Goal: Task Accomplishment & Management: Use online tool/utility

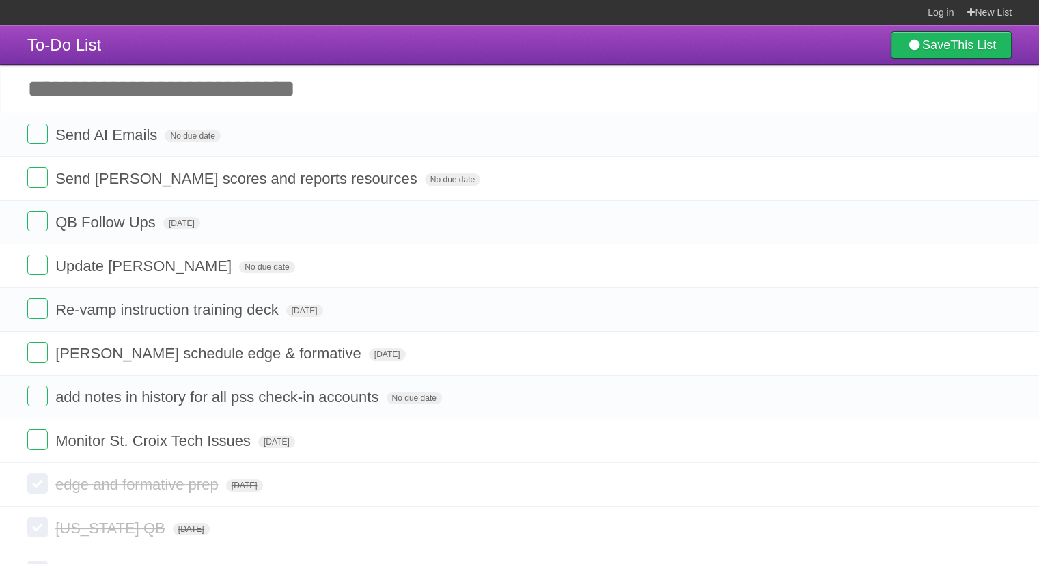
click at [194, 91] on input "Add another task" at bounding box center [519, 89] width 1039 height 48
type input "********"
click input "*********" at bounding box center [0, 0] width 0 height 0
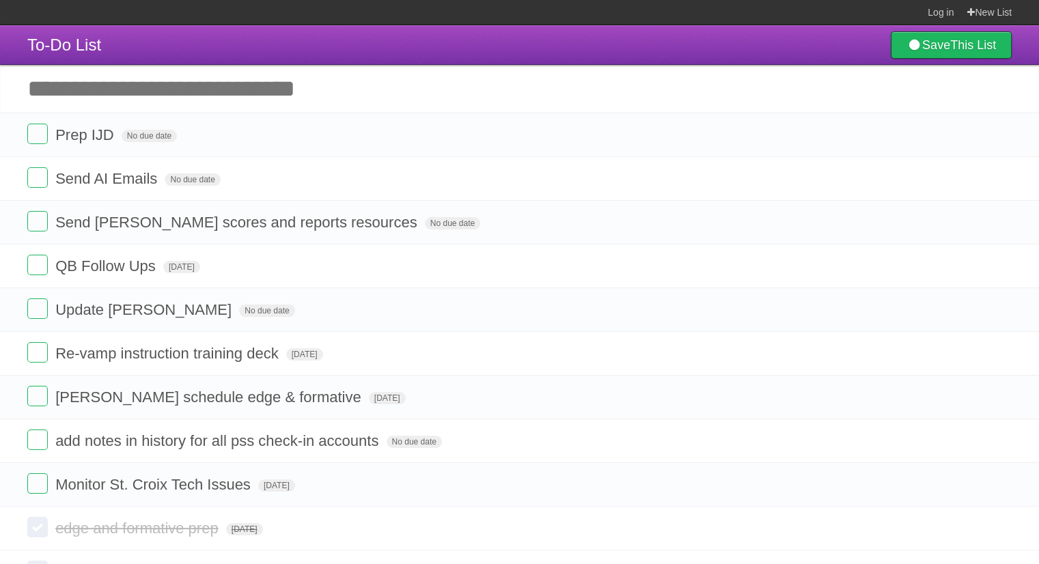
click at [425, 223] on span "No due date" at bounding box center [452, 223] width 55 height 12
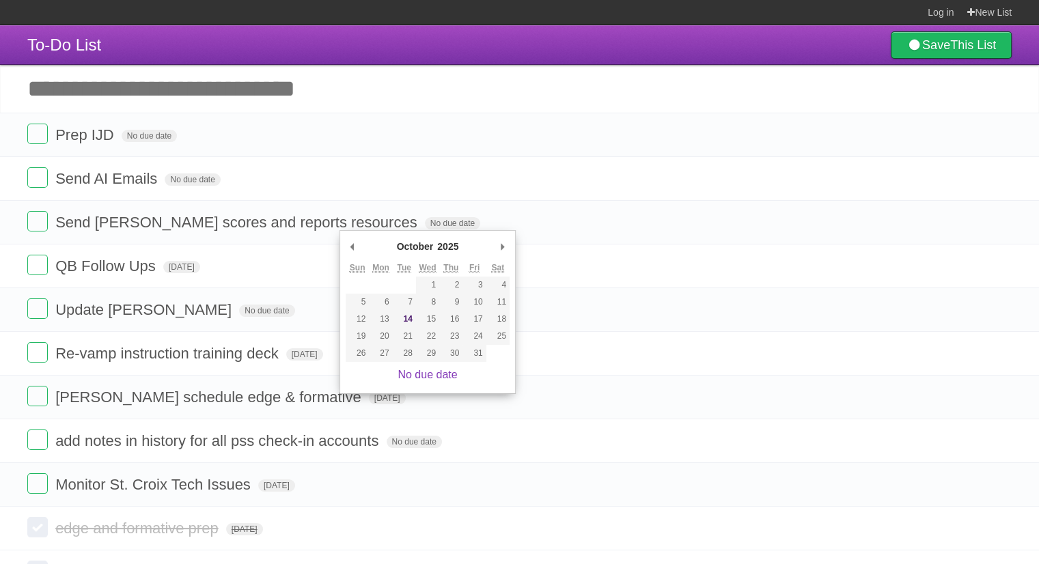
type span "[DATE]"
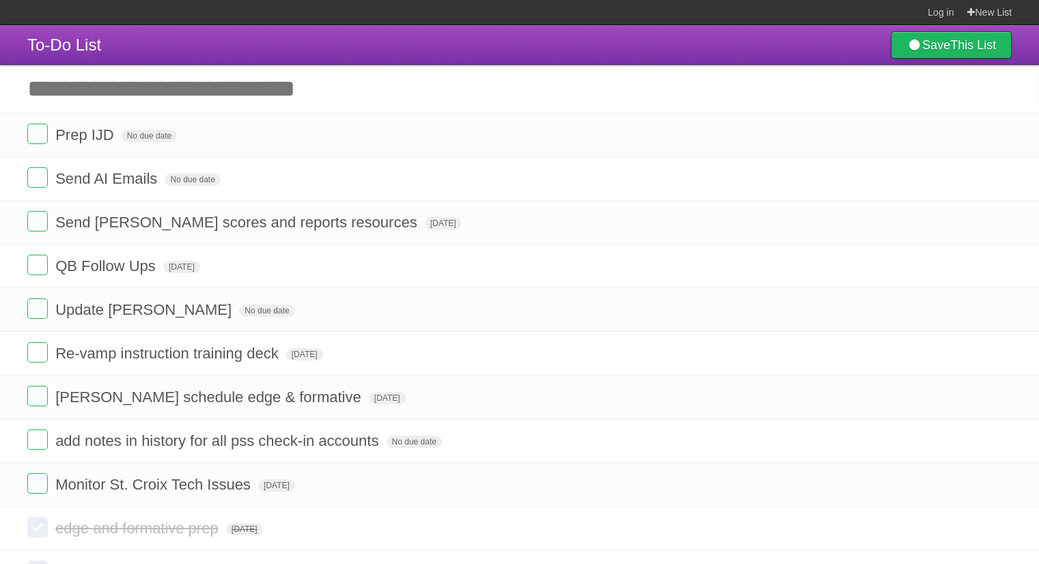
click at [208, 184] on span "No due date" at bounding box center [192, 180] width 55 height 12
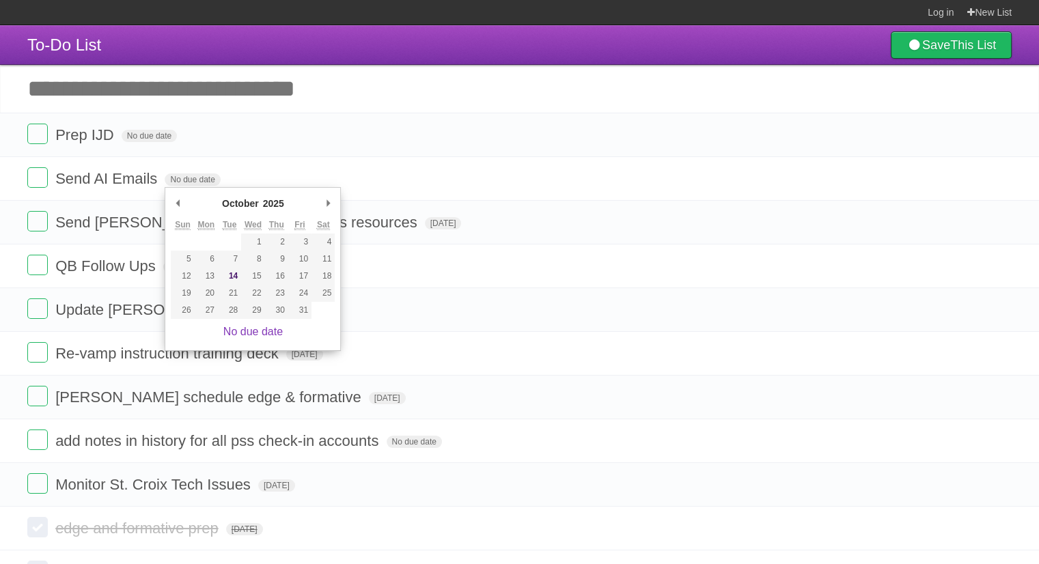
type span "[DATE]"
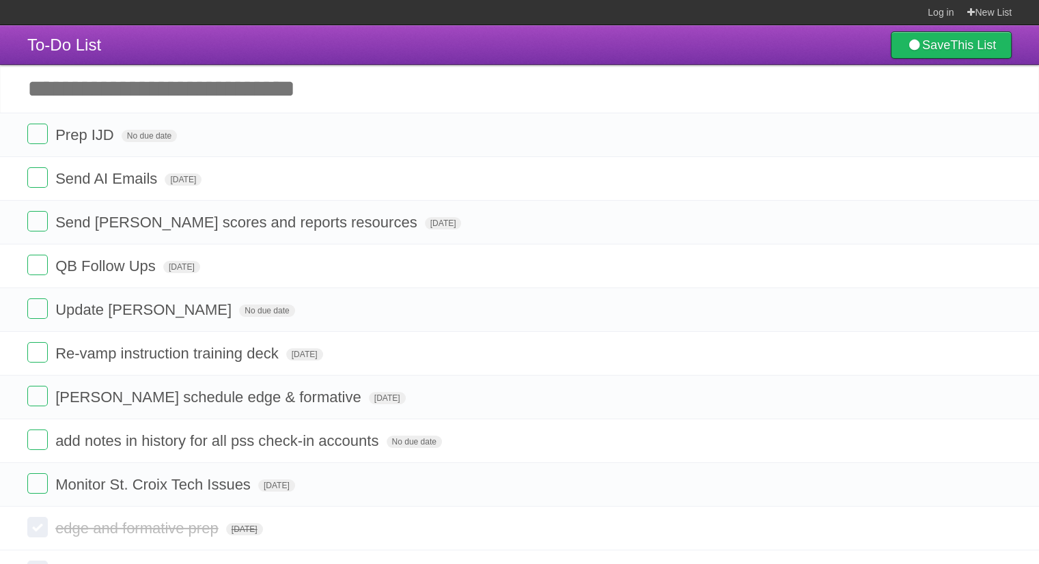
click at [159, 138] on span "No due date" at bounding box center [149, 136] width 55 height 12
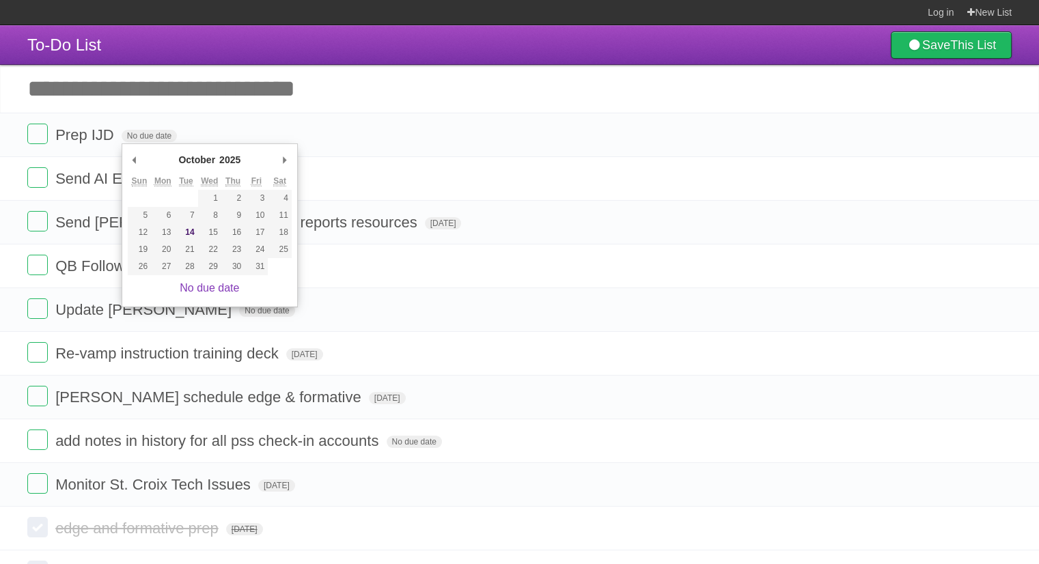
type span "[DATE]"
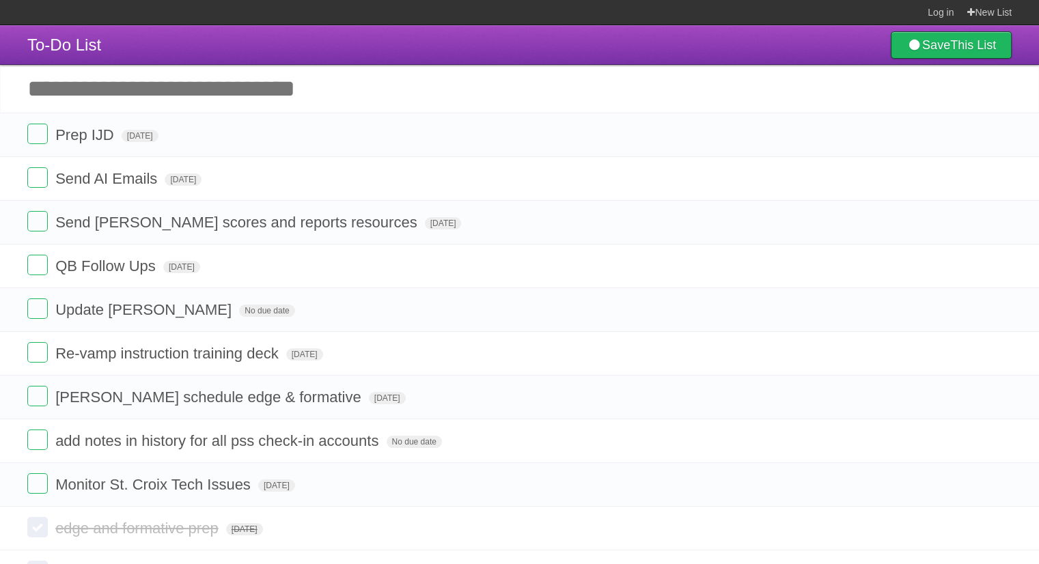
click at [205, 88] on input "Add another task" at bounding box center [519, 89] width 1039 height 48
type input "**********"
click input "*********" at bounding box center [0, 0] width 0 height 0
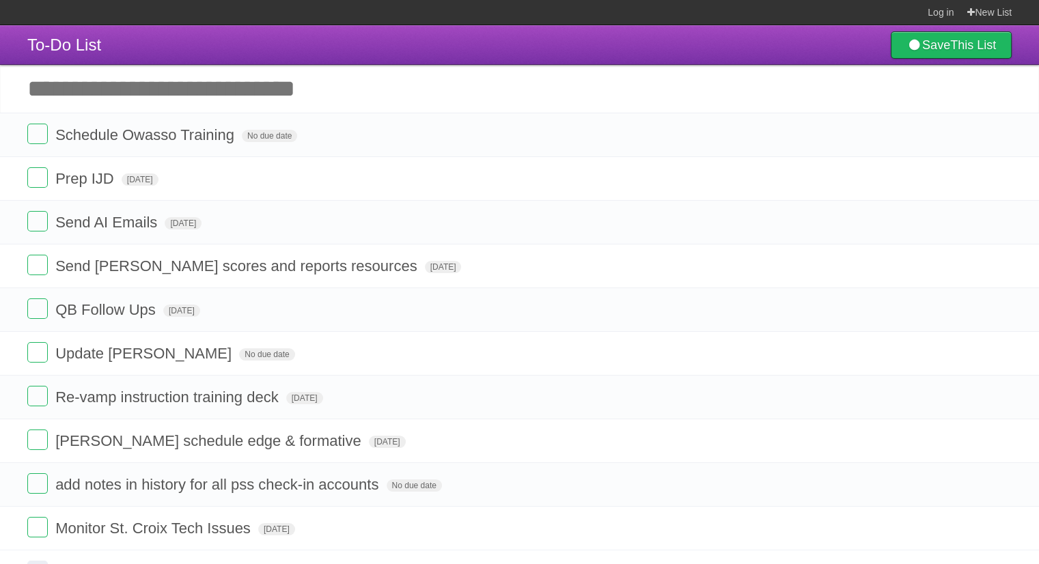
click at [278, 135] on span "No due date" at bounding box center [269, 136] width 55 height 12
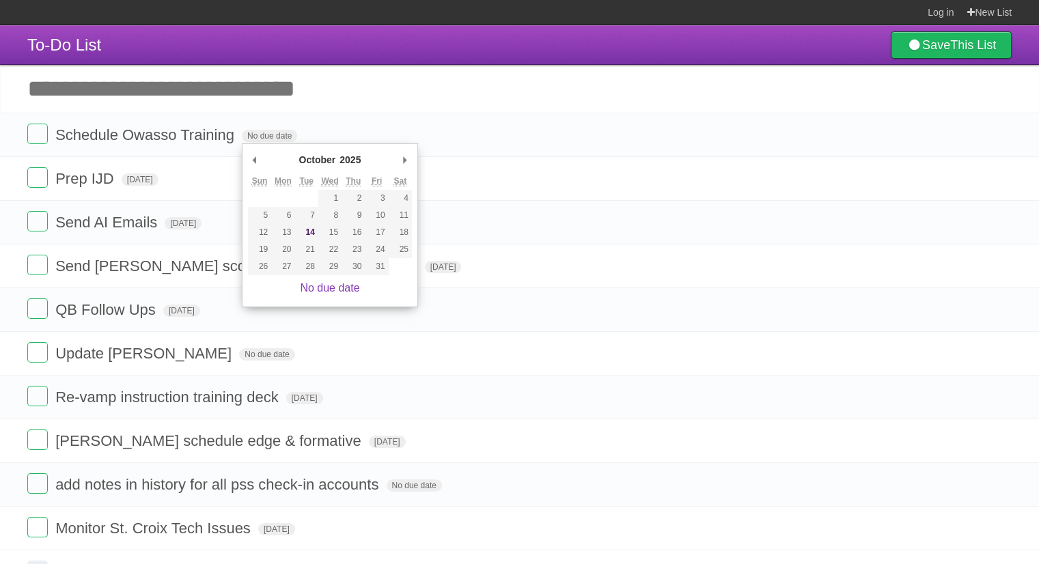
type span "[DATE]"
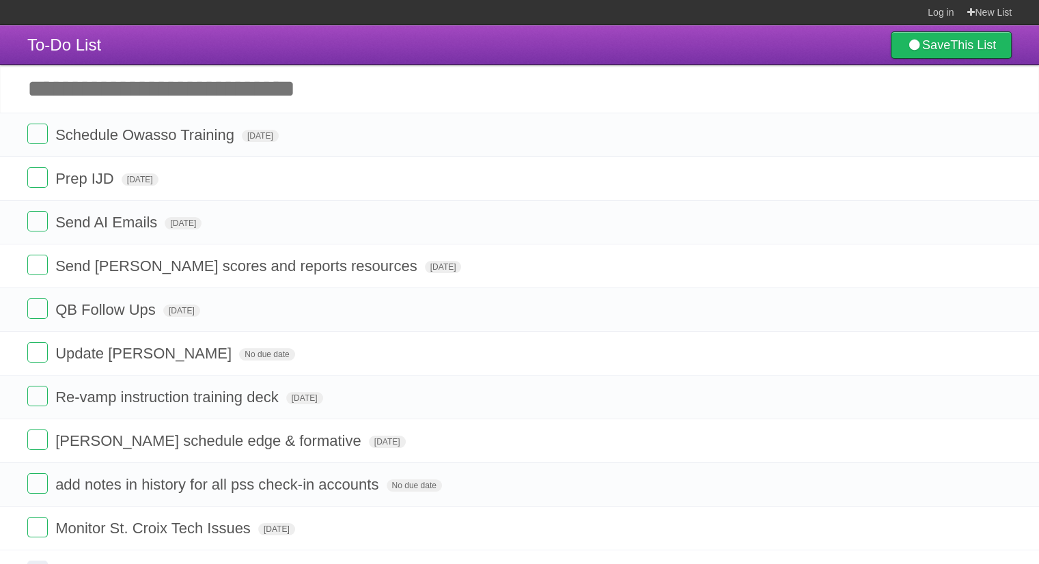
click at [36, 134] on label at bounding box center [37, 134] width 20 height 20
click at [33, 223] on label at bounding box center [37, 221] width 20 height 20
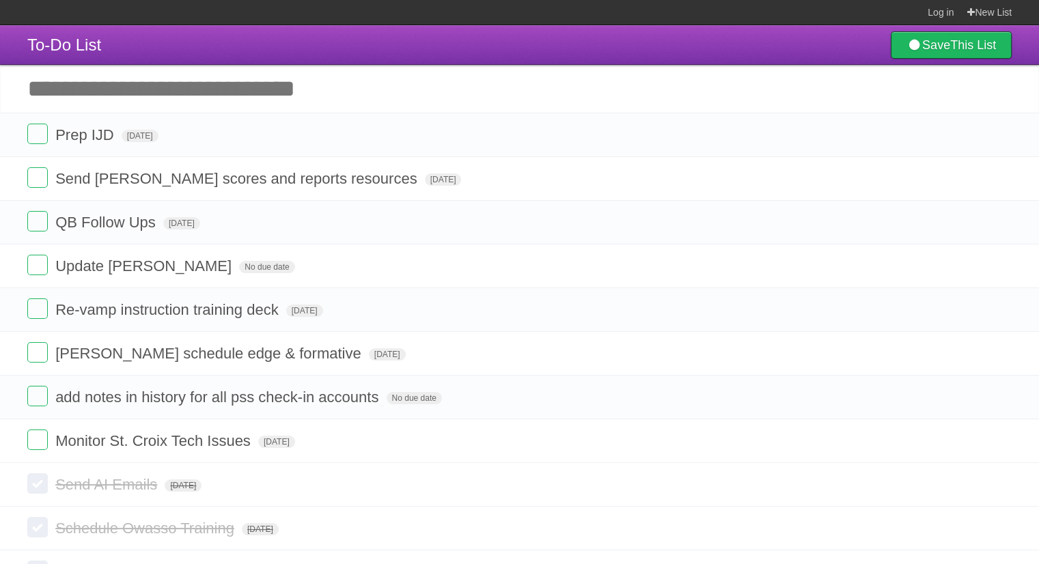
click at [40, 176] on label at bounding box center [37, 177] width 20 height 20
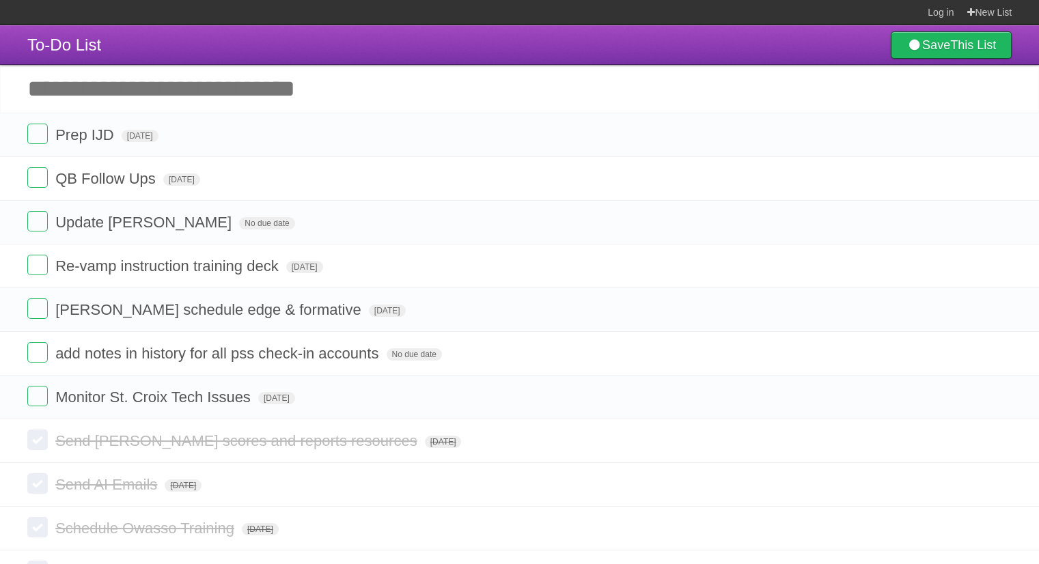
click at [139, 87] on input "Add another task" at bounding box center [519, 89] width 1039 height 48
click at [154, 176] on span "QB Follow Ups" at bounding box center [107, 178] width 104 height 17
type input "**********"
click at [369, 314] on span "[DATE]" at bounding box center [387, 311] width 37 height 12
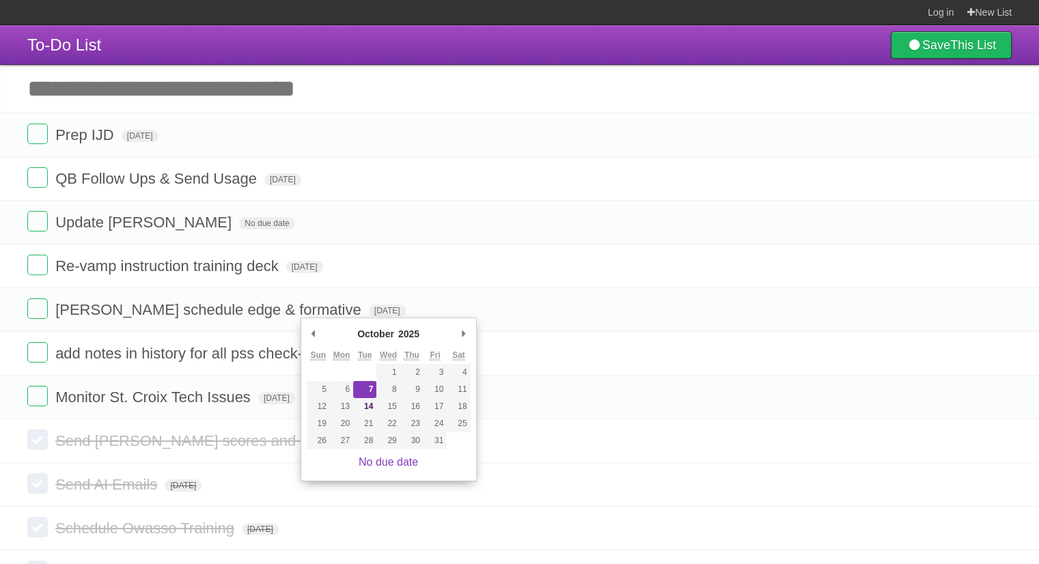
type span "[DATE]"
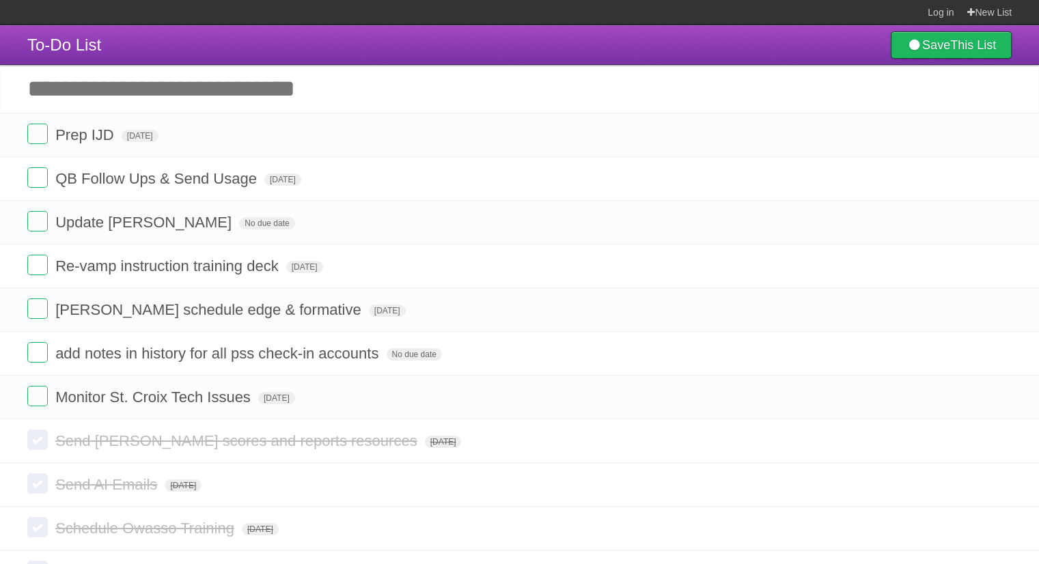
click at [239, 228] on span "No due date" at bounding box center [266, 223] width 55 height 12
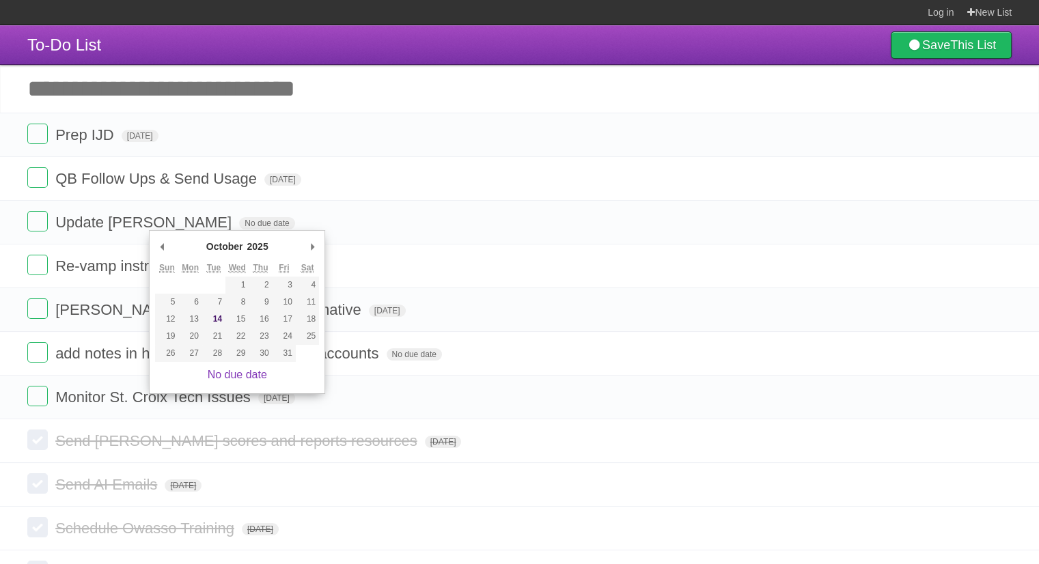
type span "[DATE]"
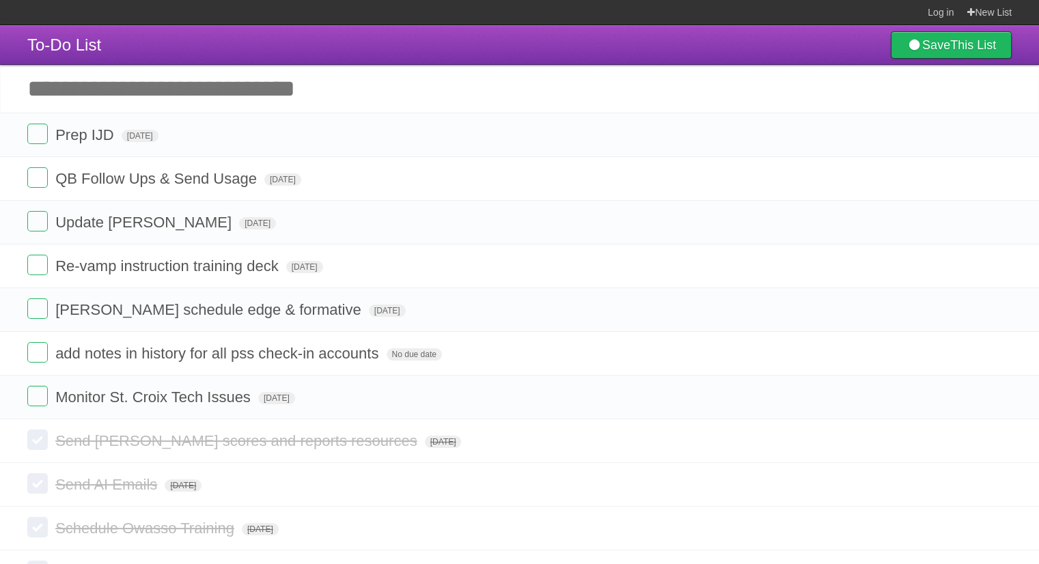
click at [291, 178] on span "[DATE]" at bounding box center [282, 180] width 37 height 12
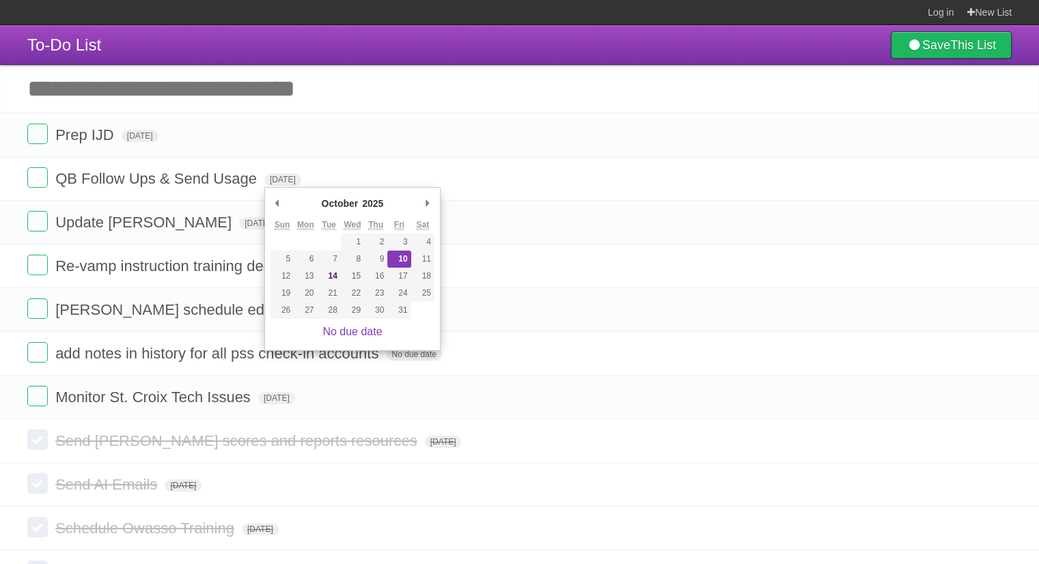
type span "[DATE]"
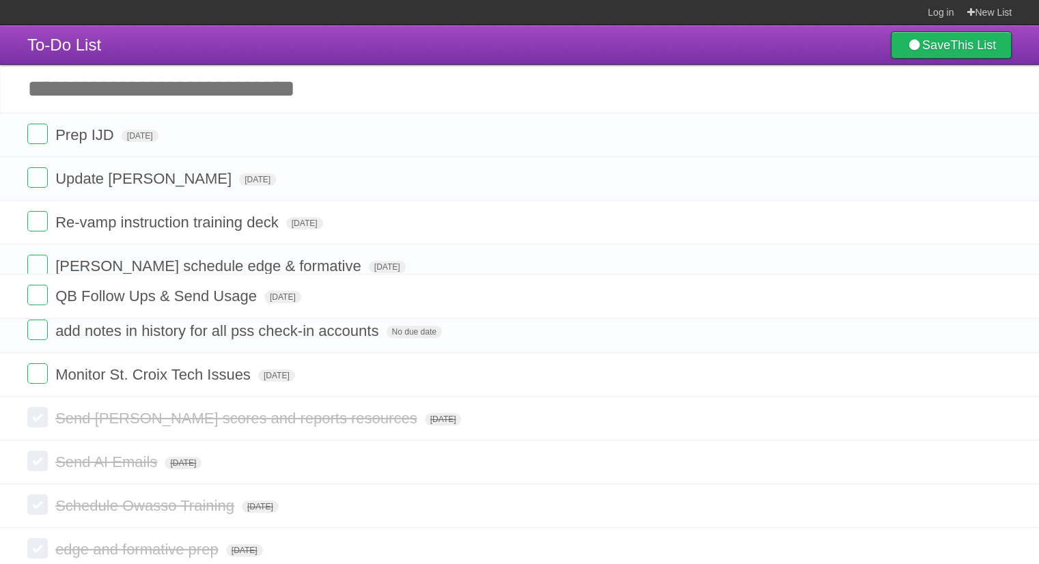
drag, startPoint x: 16, startPoint y: 178, endPoint x: 5, endPoint y: 295, distance: 117.4
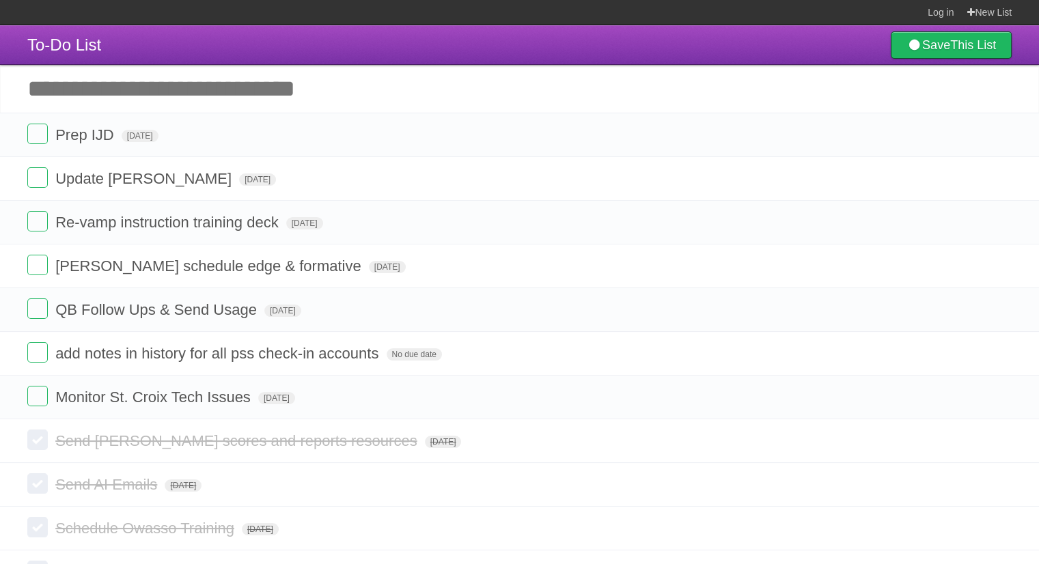
click at [369, 273] on span "[DATE]" at bounding box center [387, 267] width 37 height 12
click at [369, 262] on span "[DATE]" at bounding box center [387, 267] width 37 height 12
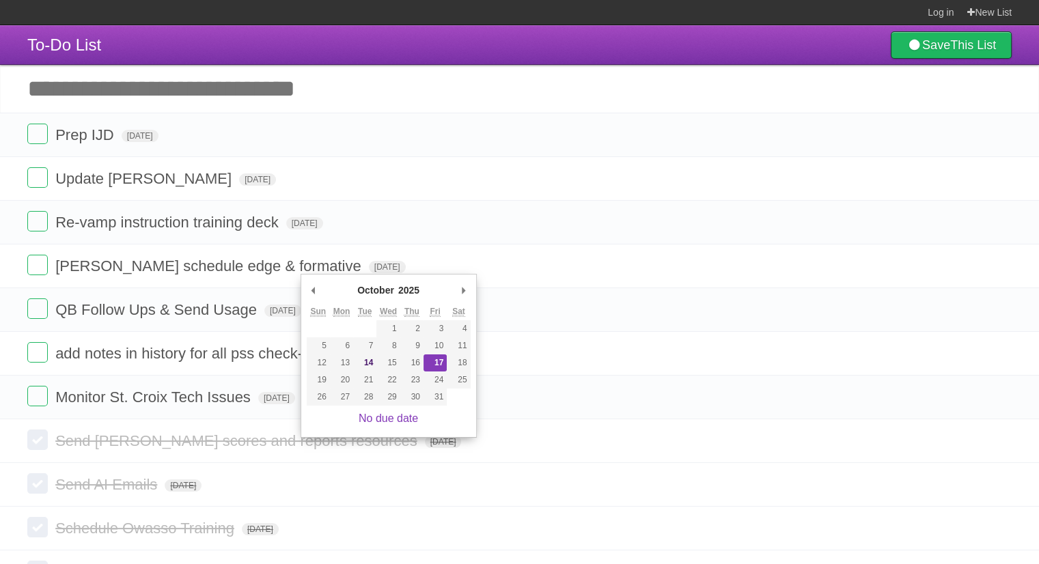
type span "[DATE]"
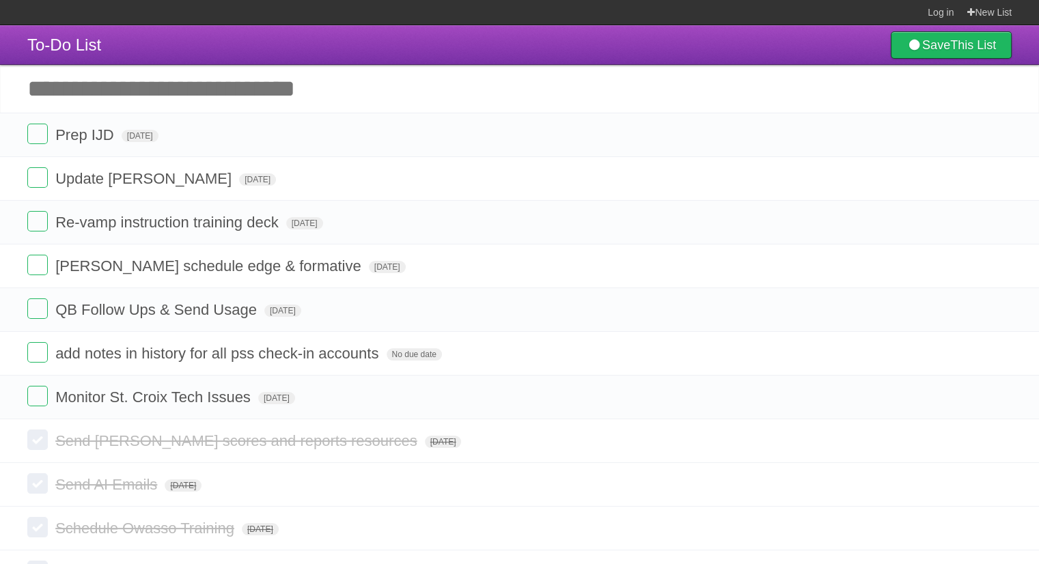
click at [295, 394] on span "[DATE]" at bounding box center [276, 398] width 37 height 12
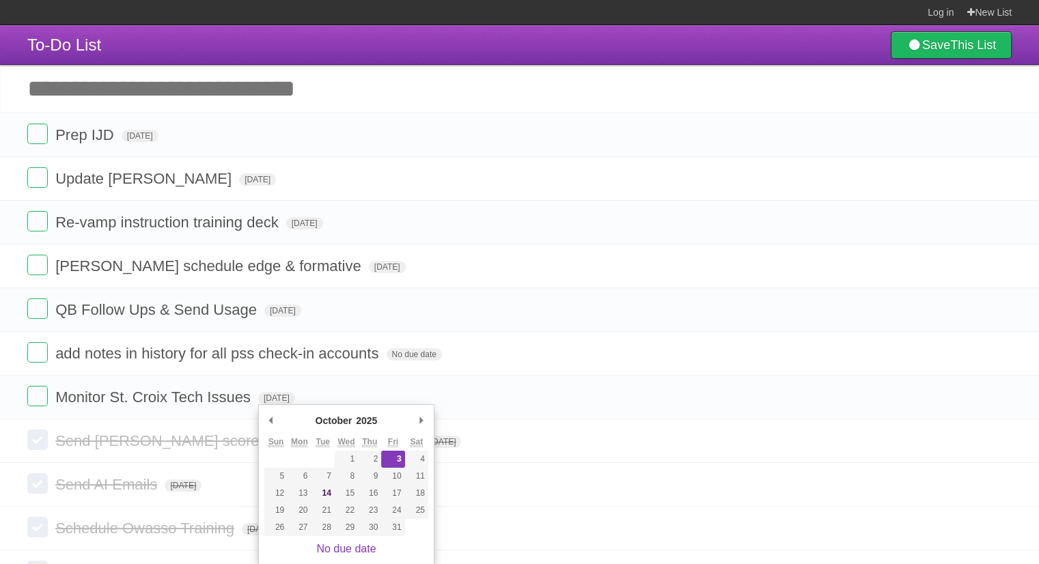
type span "[DATE]"
